Goal: Information Seeking & Learning: Learn about a topic

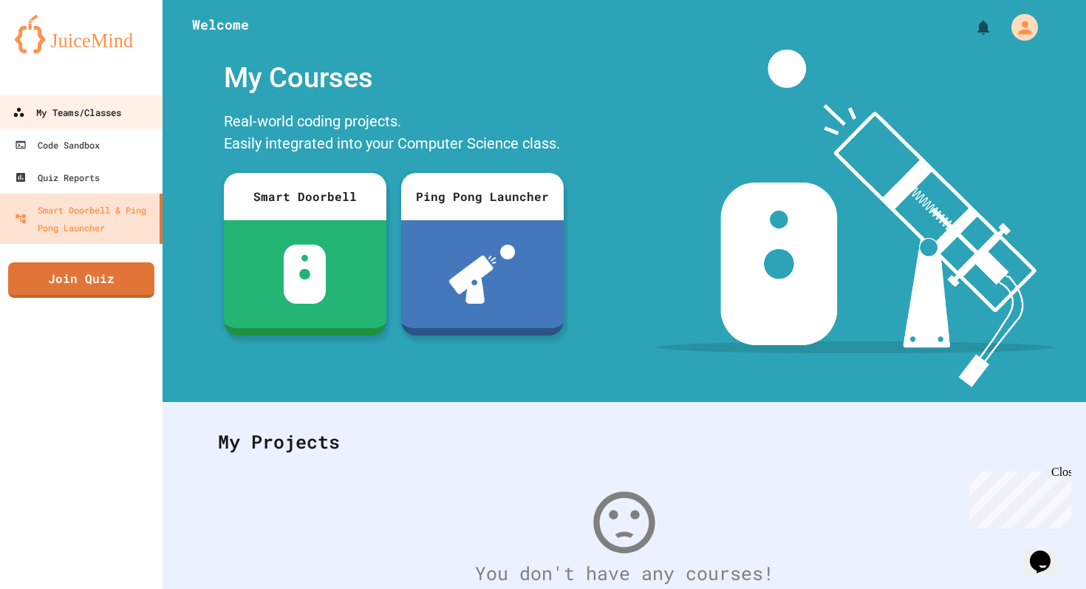
click at [24, 114] on div "My Teams/Classes" at bounding box center [67, 112] width 109 height 18
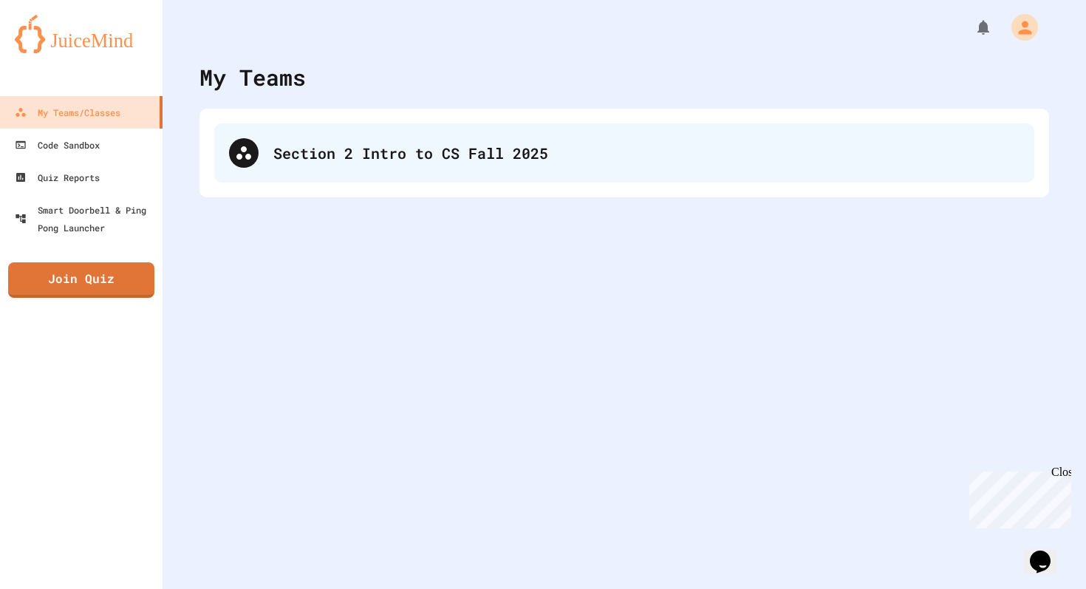
click at [406, 154] on div "Section 2 Intro to CS Fall 2025" at bounding box center [646, 153] width 746 height 22
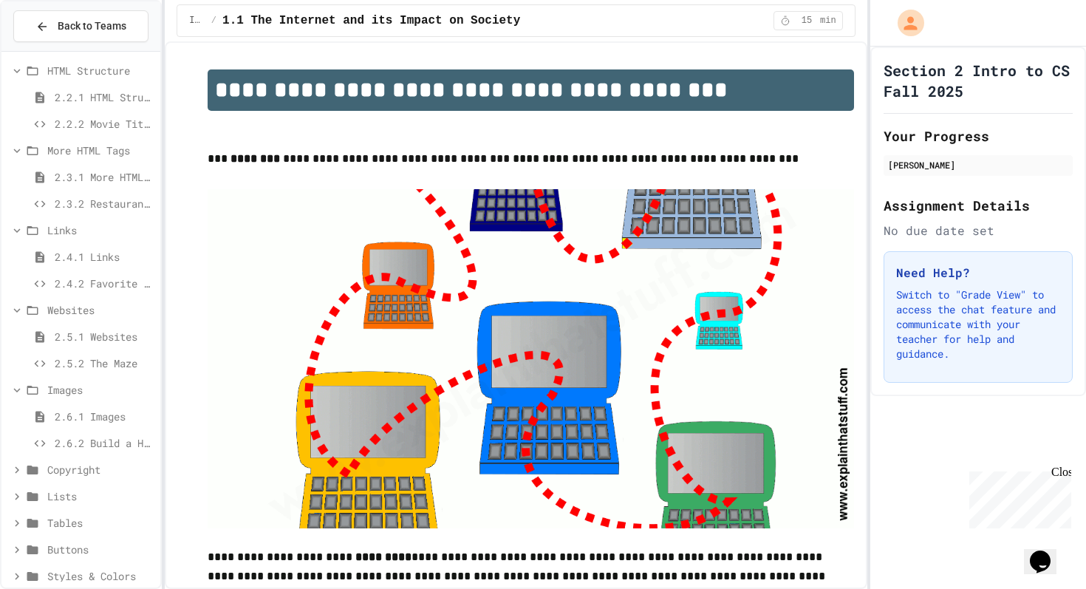
scroll to position [366, 0]
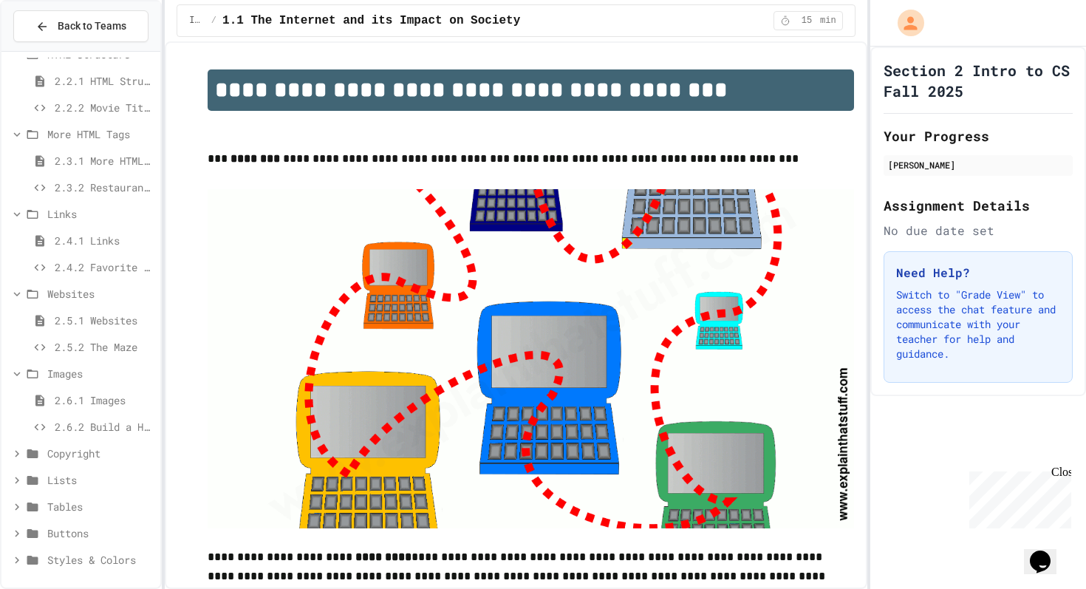
click at [60, 443] on div "Copyright" at bounding box center [80, 452] width 159 height 21
click at [72, 538] on span "Lists" at bounding box center [100, 533] width 107 height 16
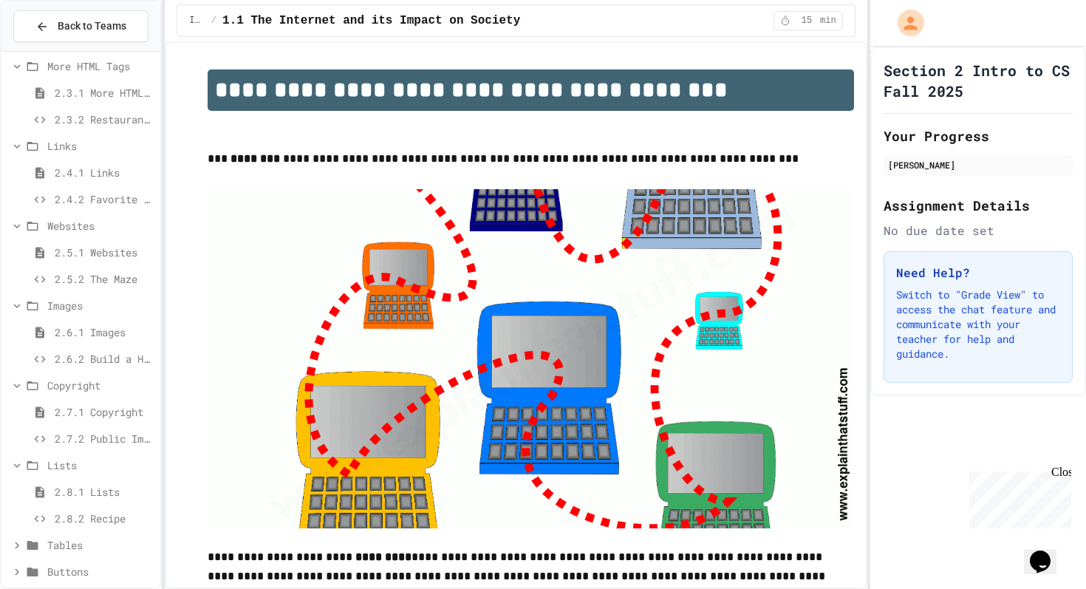
scroll to position [472, 0]
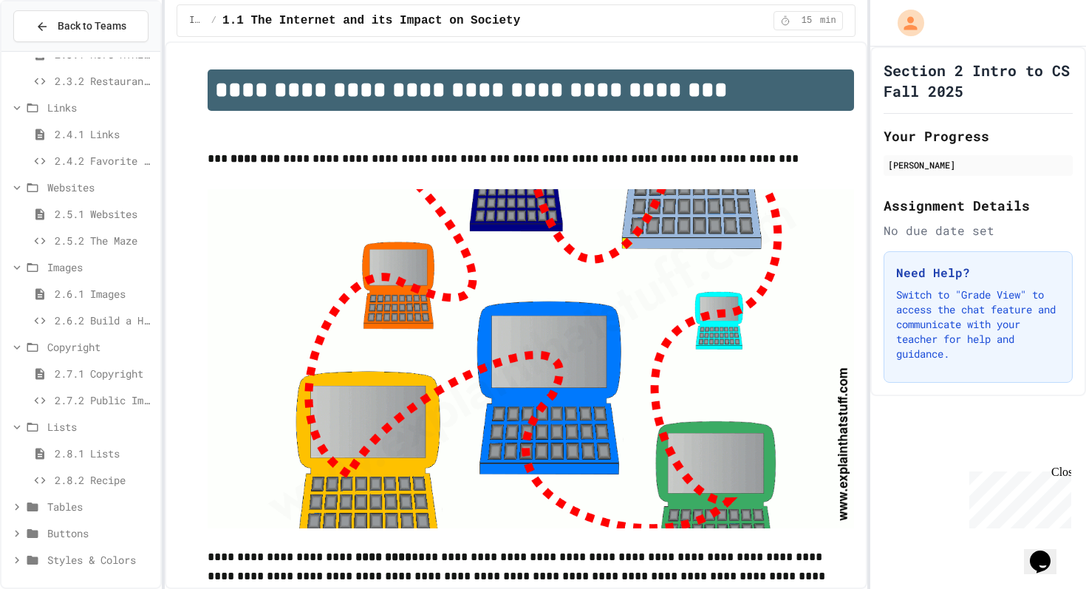
click at [68, 507] on span "Tables" at bounding box center [100, 507] width 107 height 16
click at [69, 532] on span "2.9.1 Tables" at bounding box center [105, 533] width 100 height 16
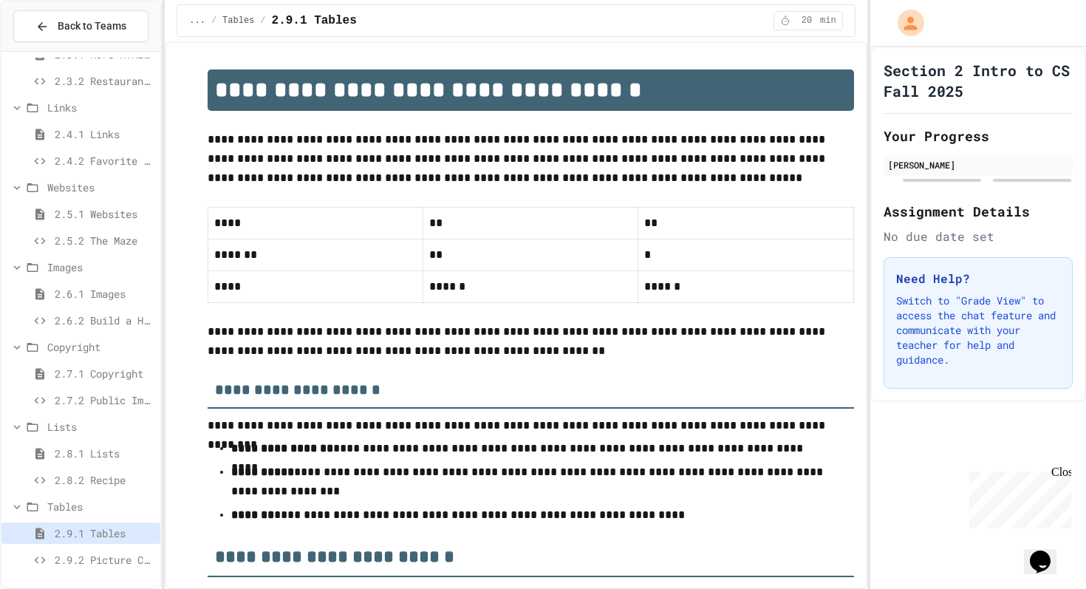
click at [71, 499] on span "Tables" at bounding box center [100, 507] width 107 height 16
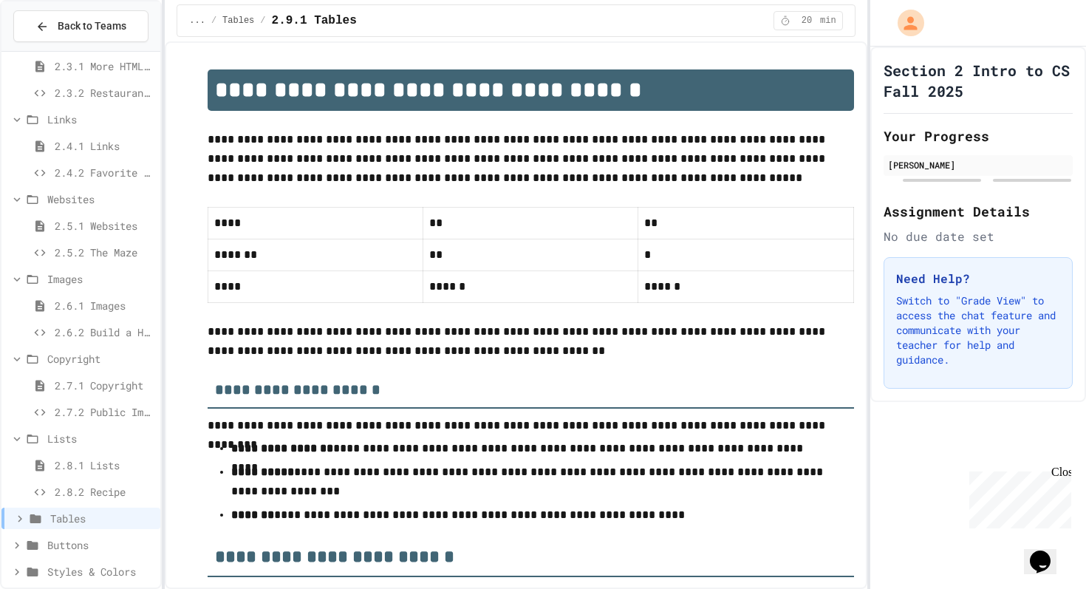
click at [75, 520] on span "Tables" at bounding box center [102, 518] width 104 height 16
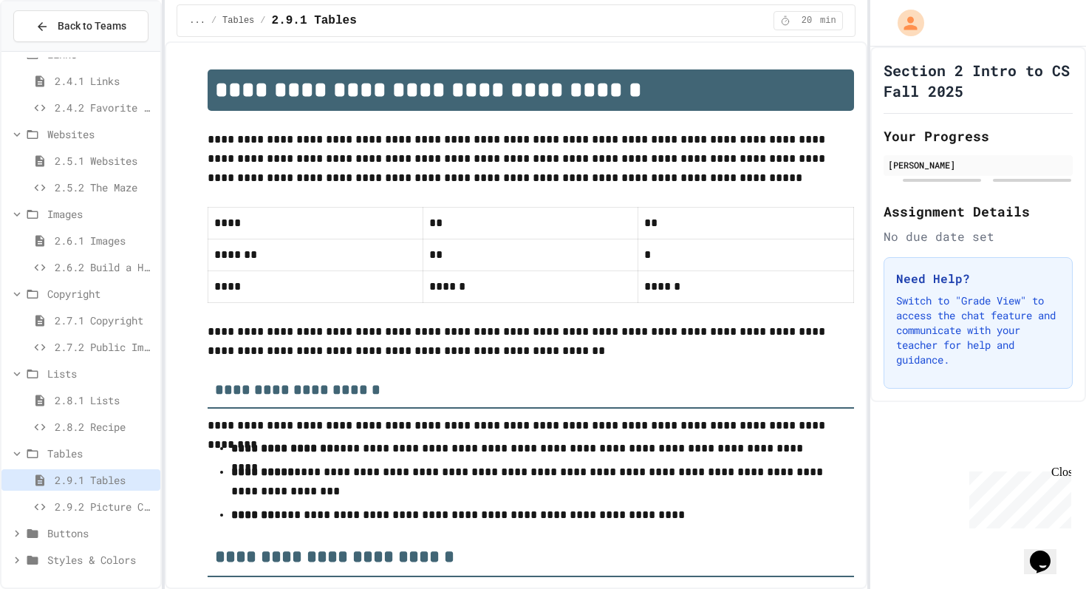
click at [68, 532] on span "Buttons" at bounding box center [100, 533] width 107 height 16
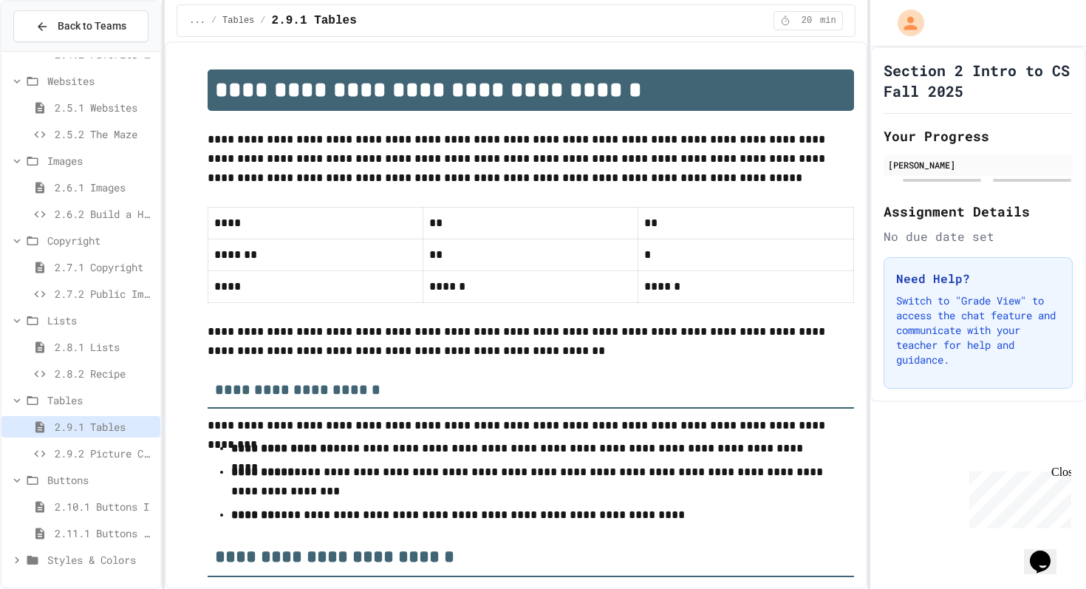
click at [75, 564] on span "Styles & Colors" at bounding box center [100, 560] width 107 height 16
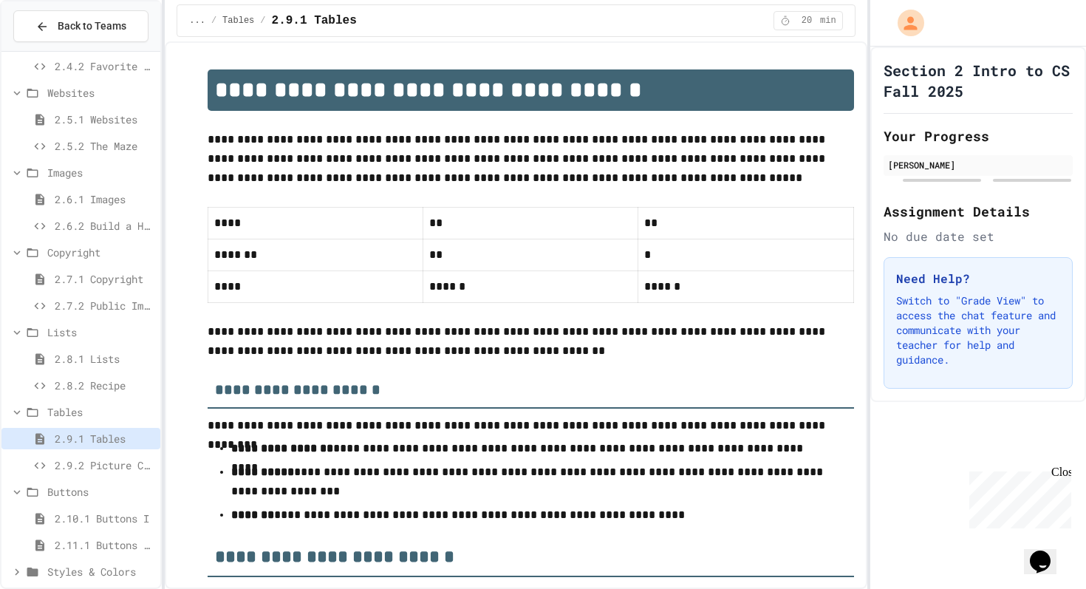
click at [74, 572] on span "Styles & Colors" at bounding box center [100, 572] width 107 height 16
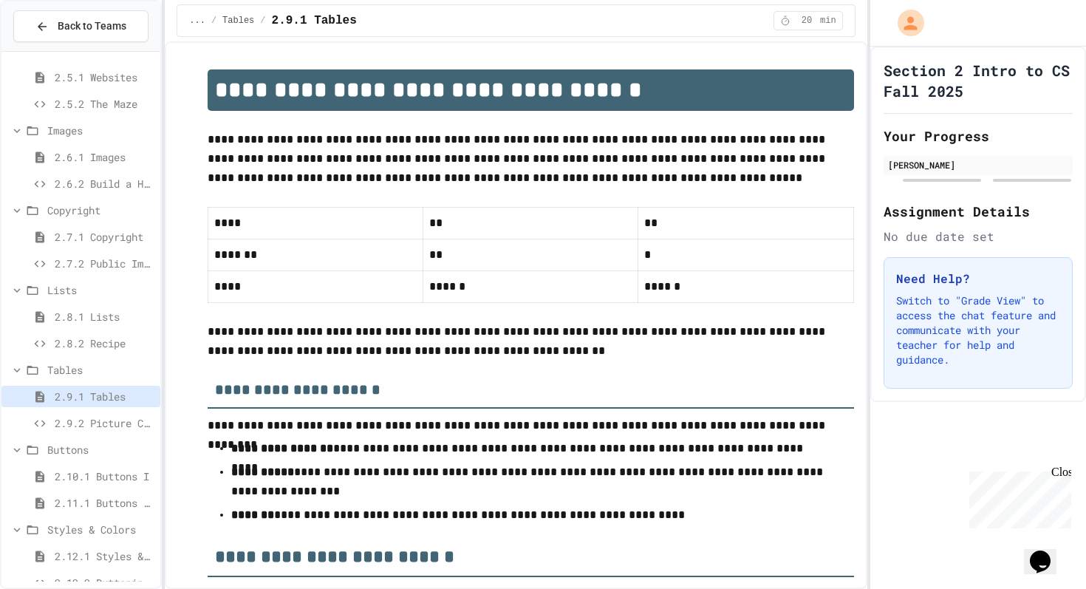
scroll to position [632, 0]
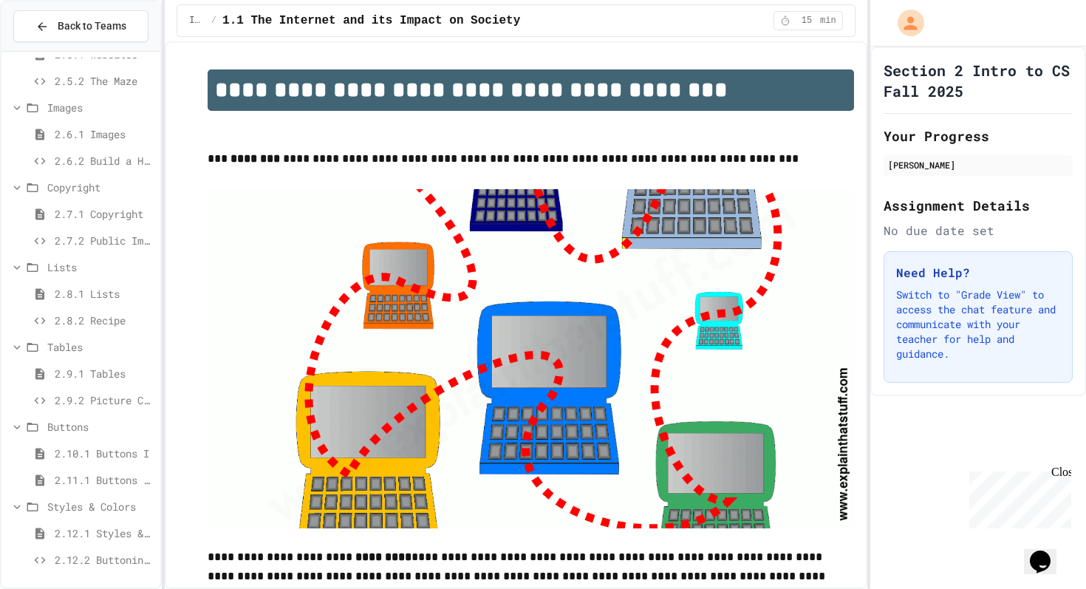
click at [69, 394] on span "2.9.2 Picture Collage" at bounding box center [105, 400] width 100 height 16
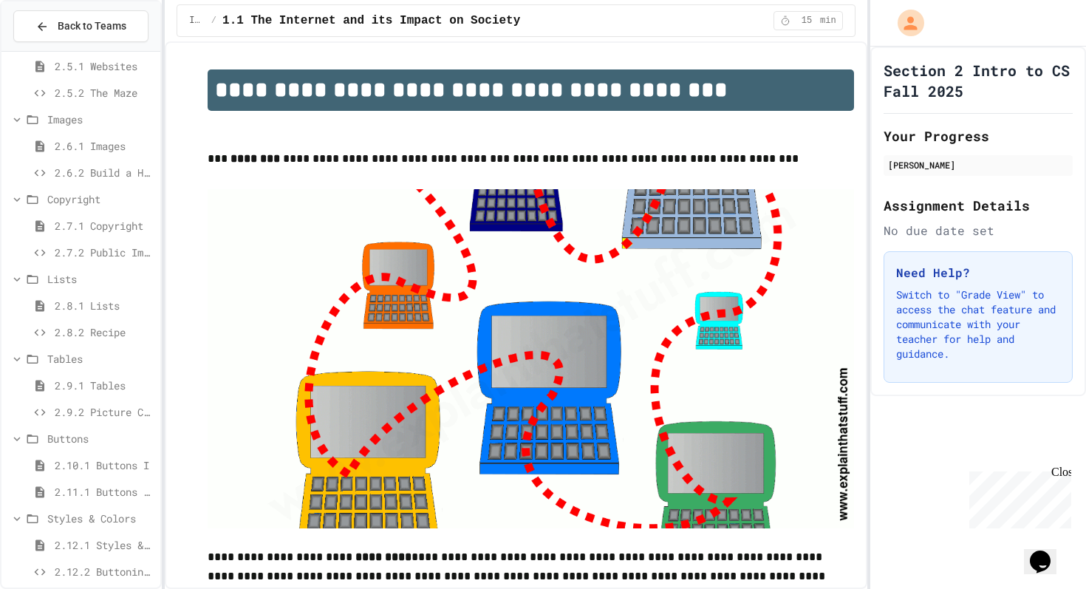
click at [80, 422] on div "2.9.2 Picture Collage" at bounding box center [80, 414] width 159 height 27
click at [80, 408] on span "2.9.2 Picture Collage" at bounding box center [105, 412] width 100 height 16
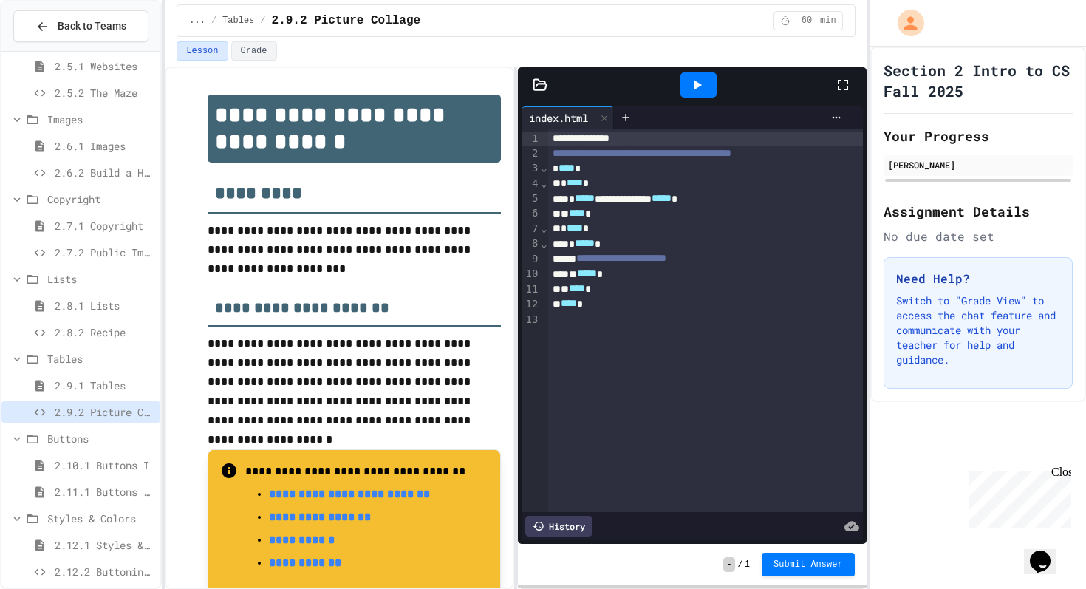
click at [101, 293] on div "Lists" at bounding box center [80, 281] width 159 height 27
click at [102, 332] on span "2.8.2 Recipe" at bounding box center [105, 332] width 100 height 16
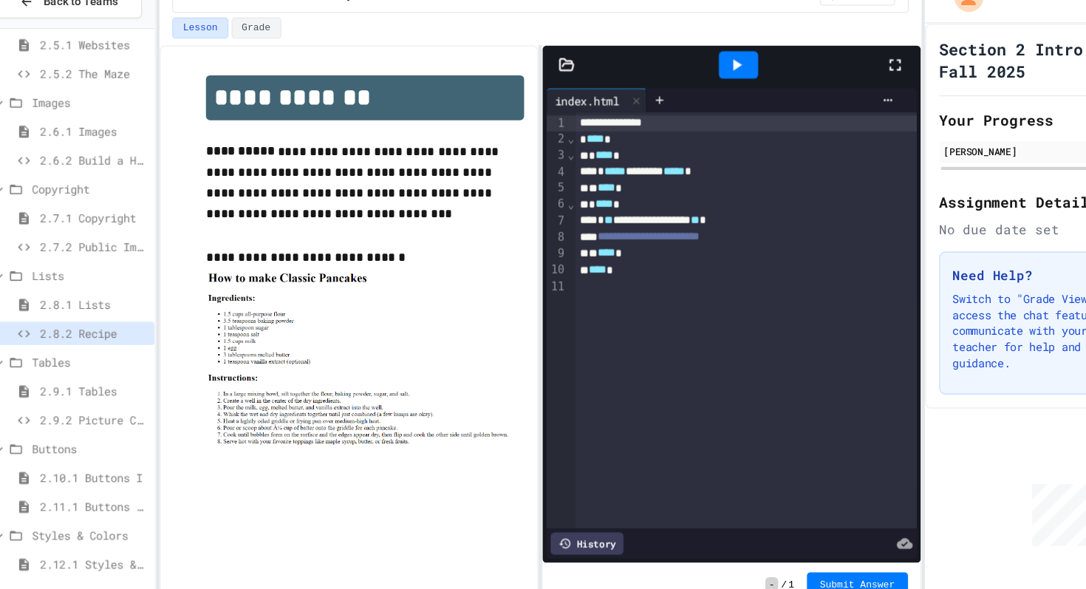
click at [98, 387] on span "2.9.1 Tables" at bounding box center [105, 385] width 100 height 16
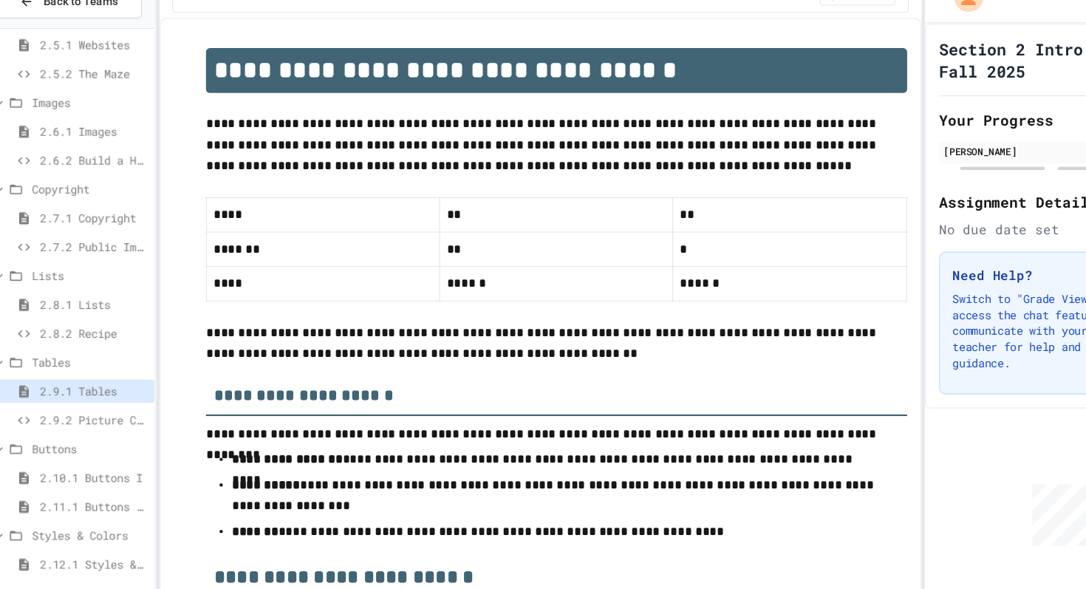
click at [106, 406] on span "2.9.2 Picture Collage" at bounding box center [105, 412] width 100 height 16
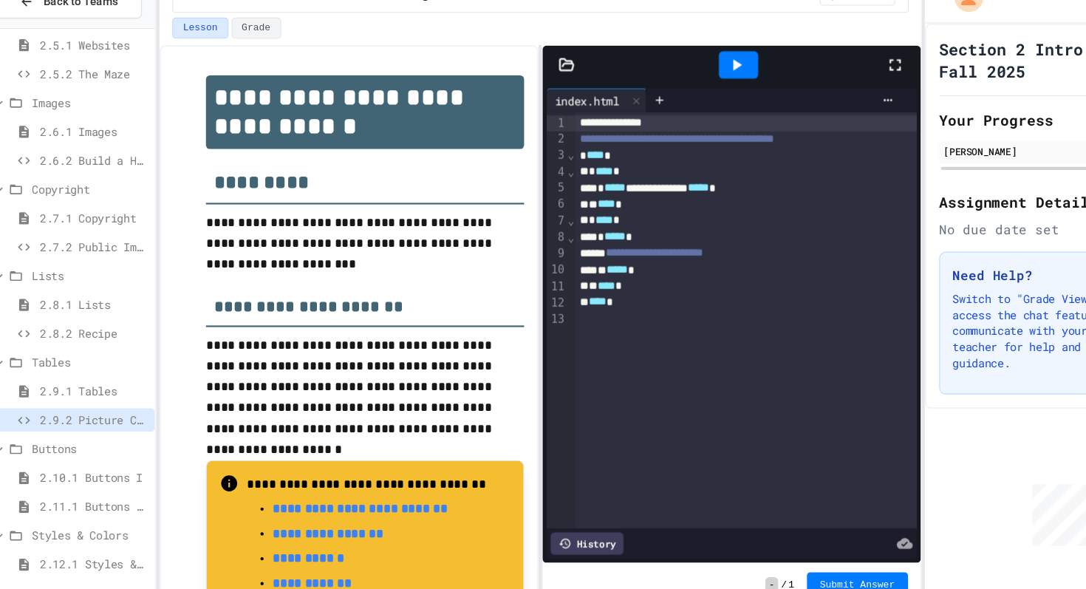
click at [253, 61] on div "Lesson Grade" at bounding box center [516, 53] width 702 height 25
click at [253, 60] on button "Grade" at bounding box center [254, 50] width 46 height 19
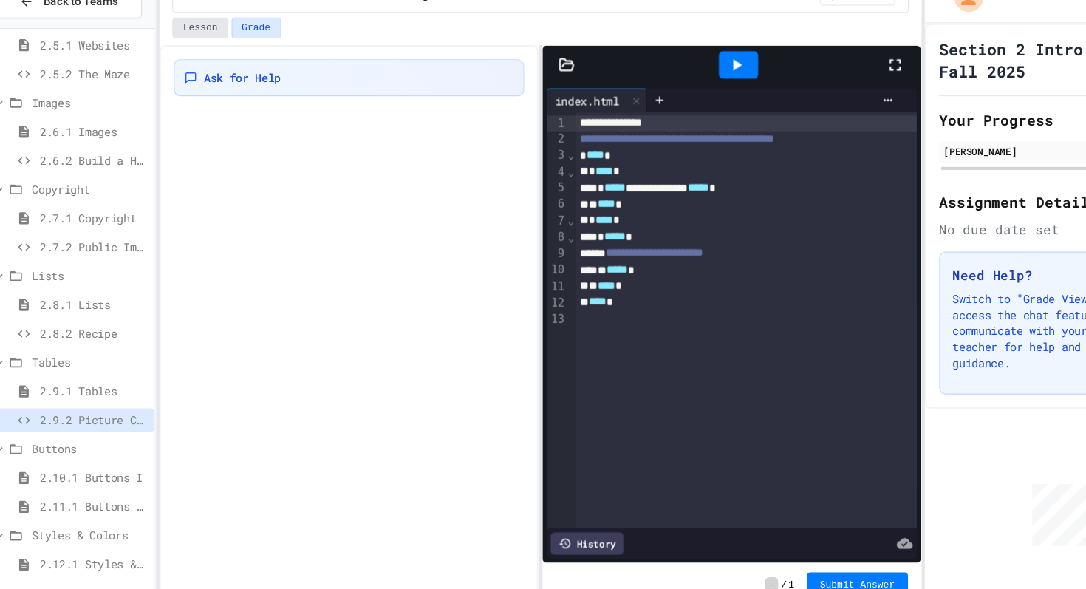
click at [214, 55] on button "Lesson" at bounding box center [202, 50] width 51 height 19
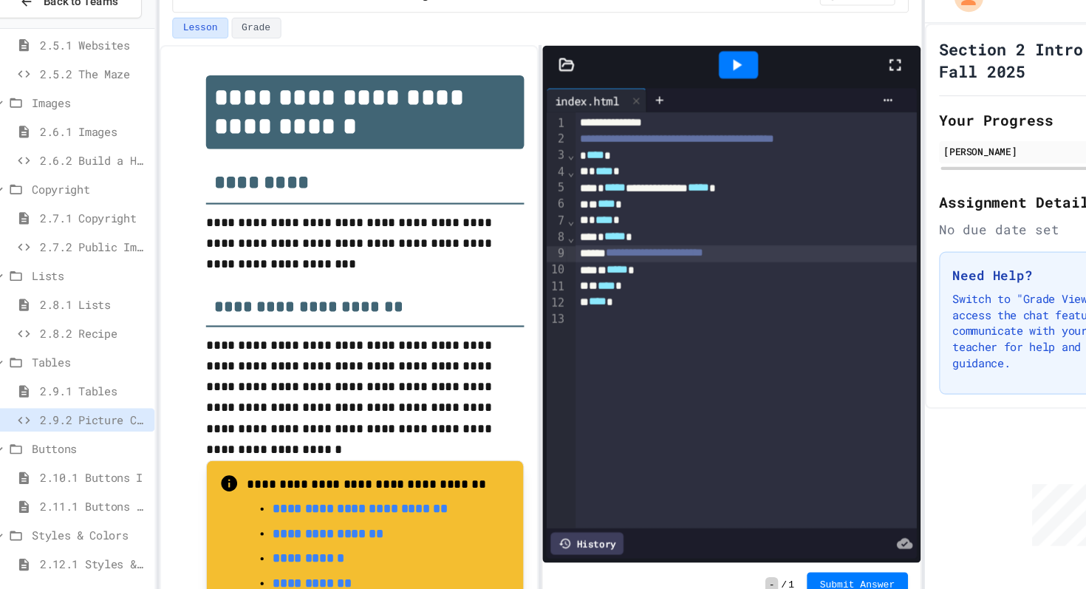
click at [665, 263] on span "**********" at bounding box center [621, 258] width 90 height 10
click at [122, 213] on div "Copyright" at bounding box center [80, 201] width 159 height 27
drag, startPoint x: 122, startPoint y: 213, endPoint x: 338, endPoint y: -23, distance: 320.0
click at [338, 0] on html "**********" at bounding box center [543, 294] width 1086 height 589
